Goal: Task Accomplishment & Management: Complete application form

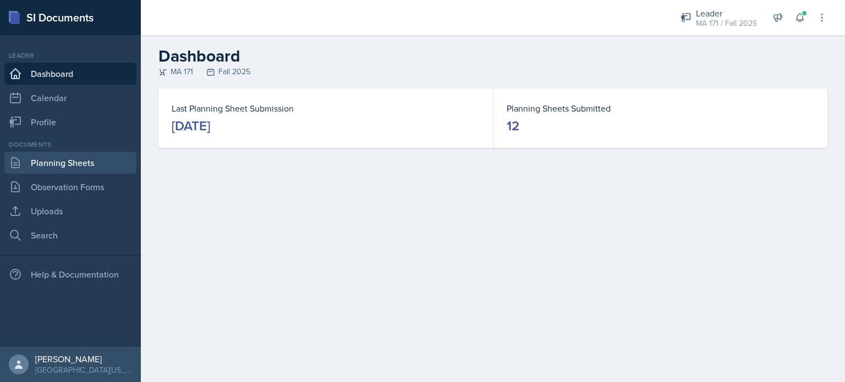
click at [90, 167] on link "Planning Sheets" at bounding box center [70, 163] width 132 height 22
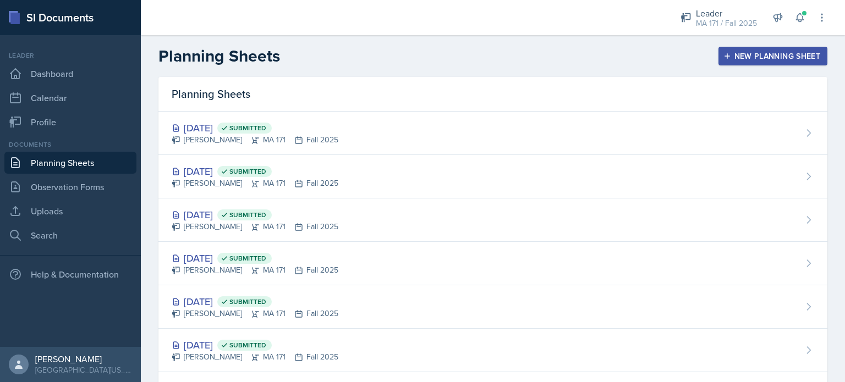
click at [730, 54] on div "New Planning Sheet" at bounding box center [773, 56] width 95 height 9
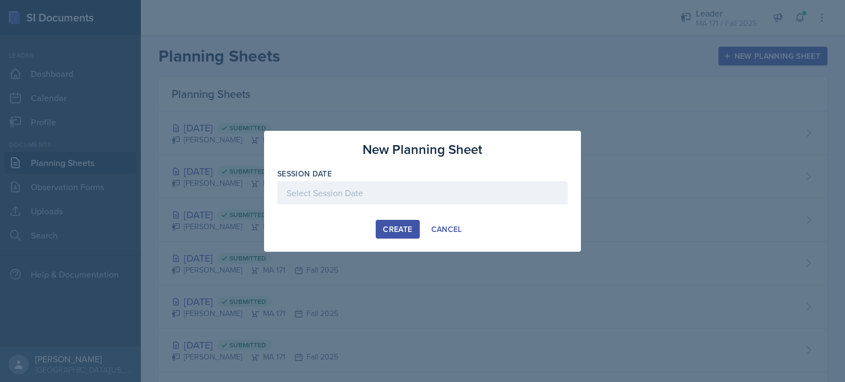
click at [392, 199] on div at bounding box center [422, 193] width 290 height 23
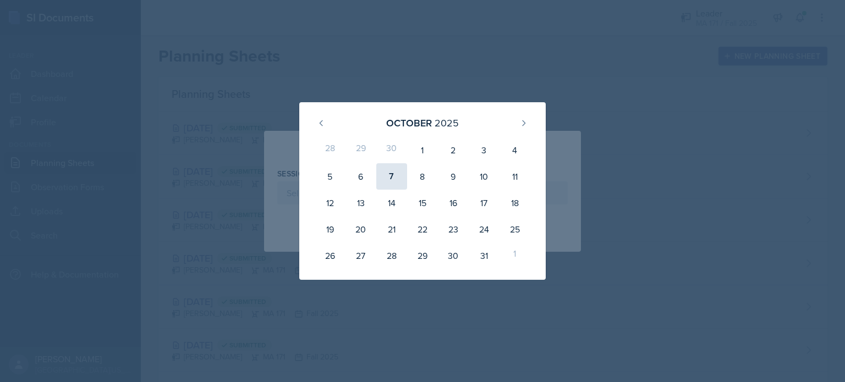
click at [397, 178] on div "7" at bounding box center [391, 176] width 31 height 26
type input "[DATE]"
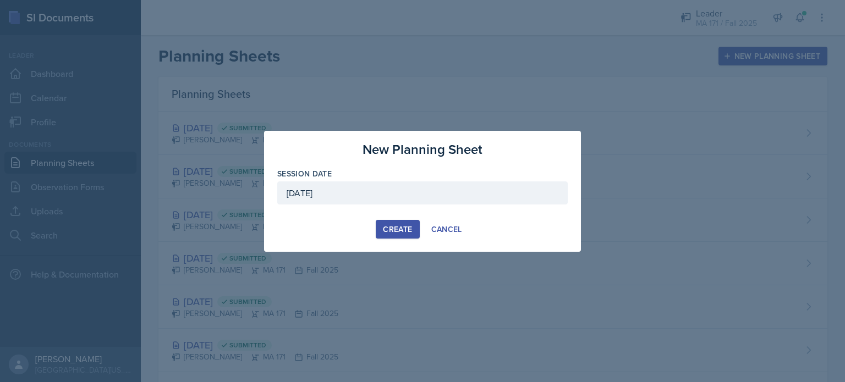
click at [403, 228] on div "Create" at bounding box center [397, 229] width 29 height 9
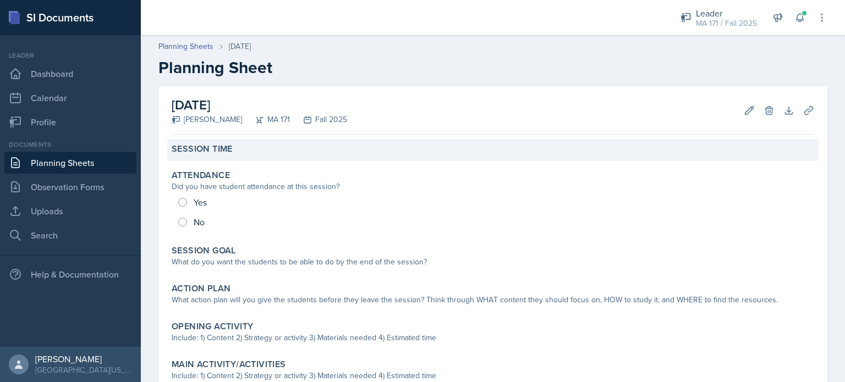
click at [213, 148] on label "Session Time" at bounding box center [202, 149] width 61 height 11
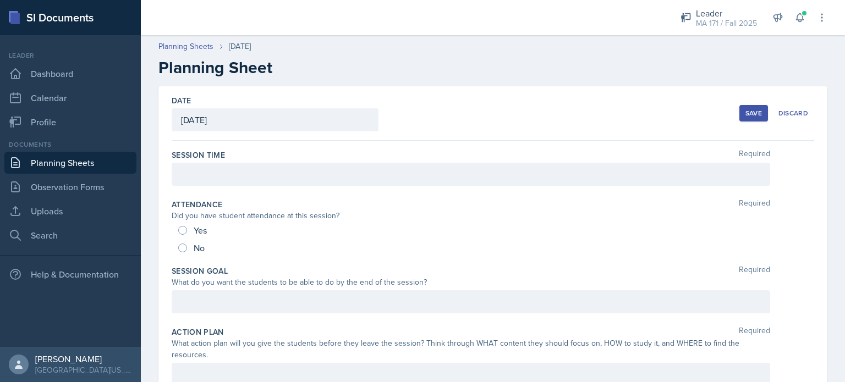
click at [207, 170] on div at bounding box center [471, 174] width 598 height 23
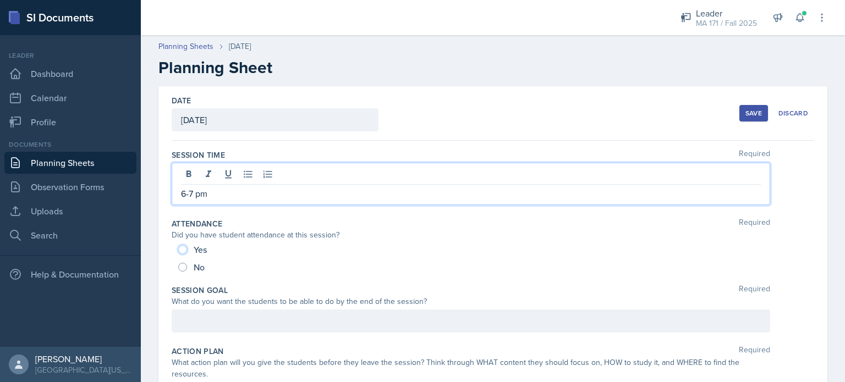
click at [183, 250] on input "Yes" at bounding box center [182, 249] width 9 height 9
radio input "true"
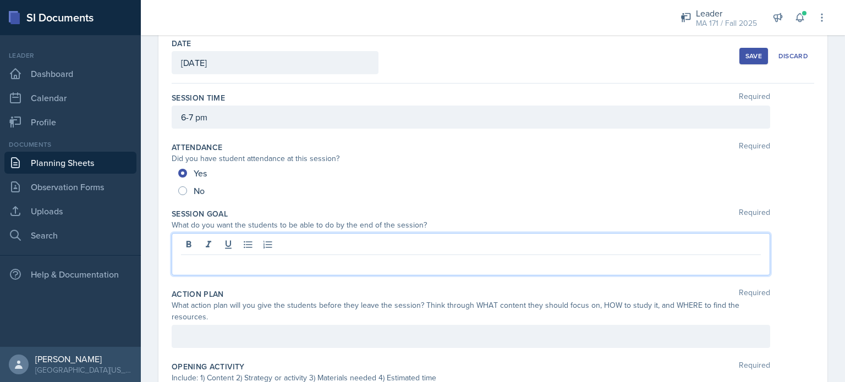
click at [190, 257] on p at bounding box center [471, 263] width 580 height 13
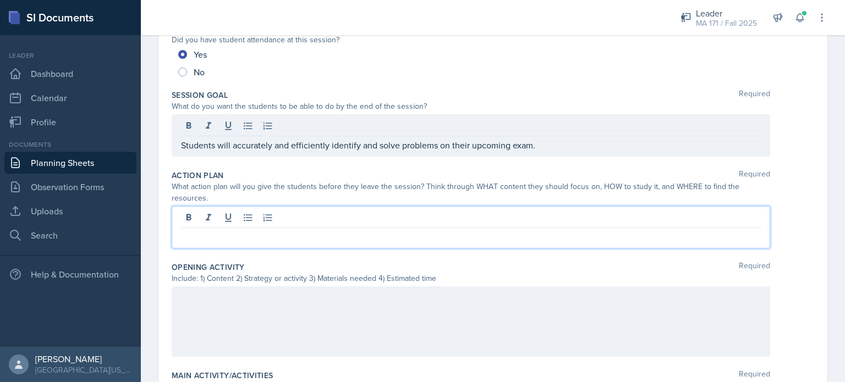
click at [295, 235] on p at bounding box center [471, 236] width 580 height 13
